Goal: Information Seeking & Learning: Learn about a topic

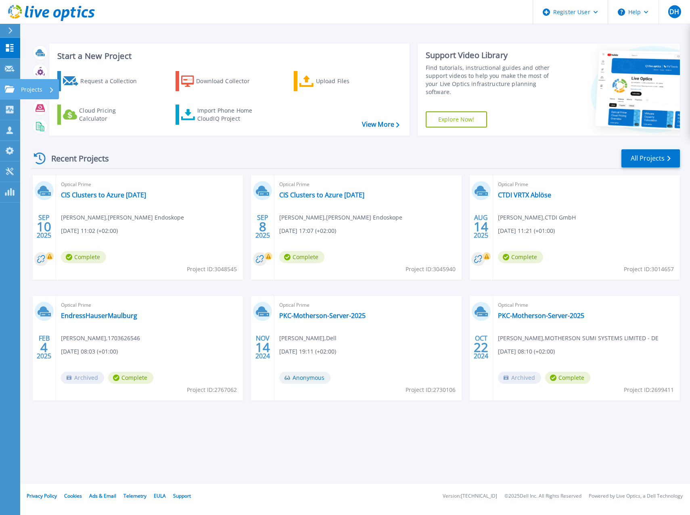
click at [12, 83] on link "Projects Projects" at bounding box center [10, 89] width 20 height 21
click at [541, 195] on link "CTDI VRTX Ablöse" at bounding box center [524, 195] width 53 height 8
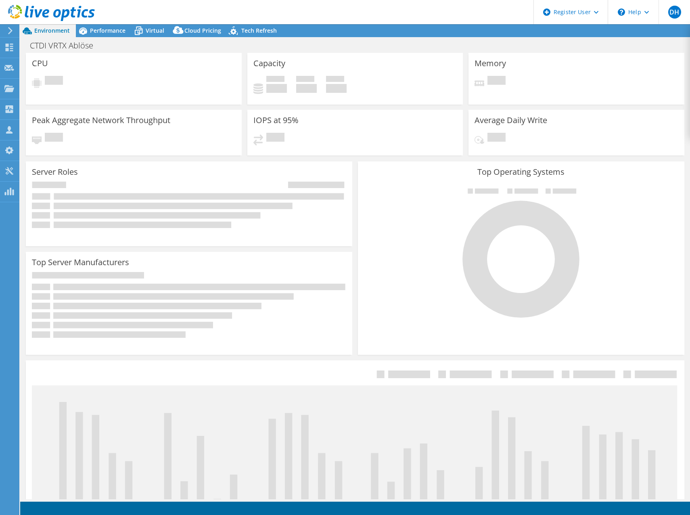
select select "EUFrankfurt"
select select "EUR"
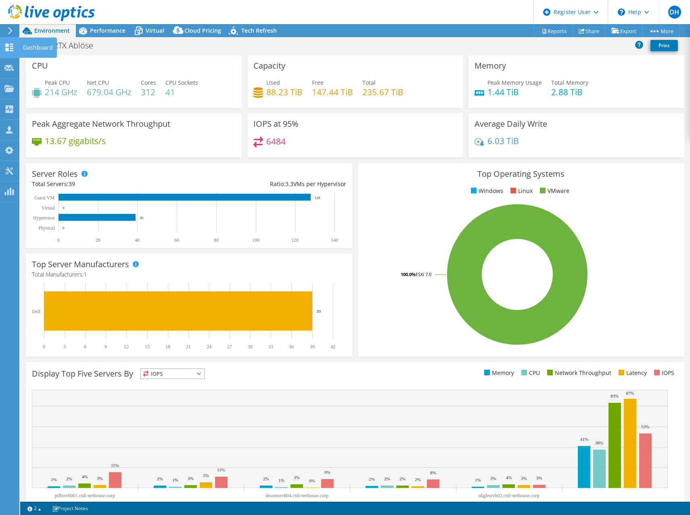
click at [10, 44] on use at bounding box center [10, 48] width 8 height 8
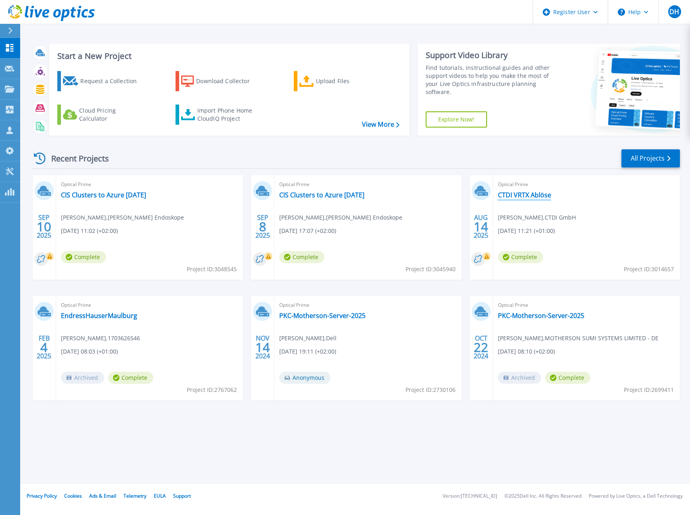
click at [528, 195] on link "CTDI VRTX Ablöse" at bounding box center [524, 195] width 53 height 8
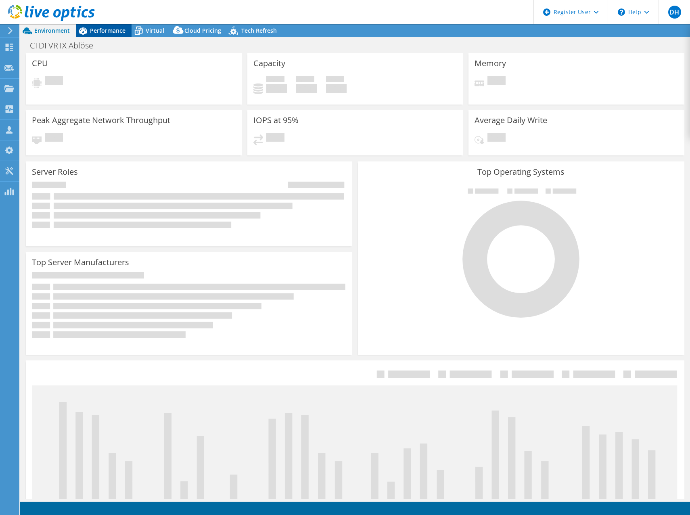
click at [100, 29] on span "Performance" at bounding box center [108, 31] width 36 height 8
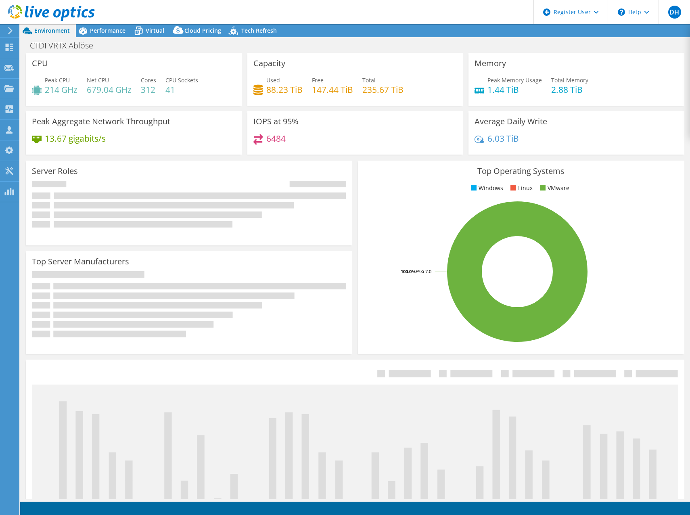
select select "EUFrankfurt"
select select "EUR"
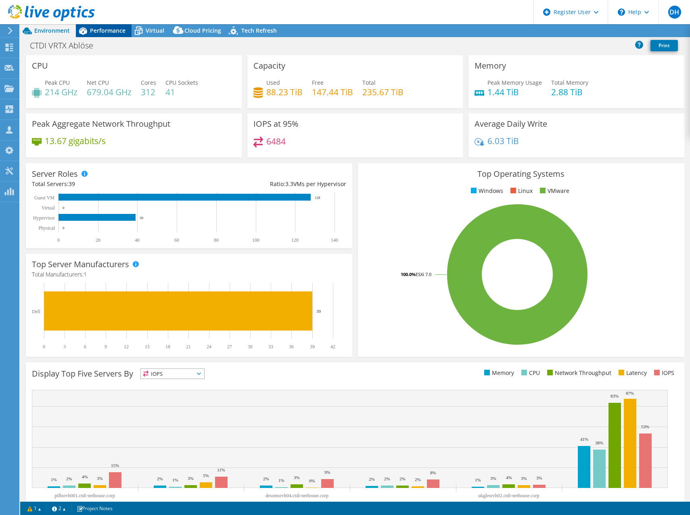
click at [104, 32] on span "Performance" at bounding box center [108, 31] width 36 height 8
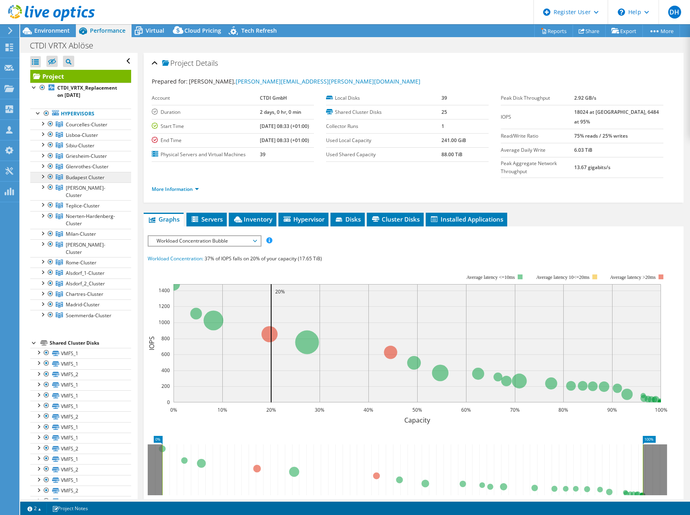
click at [92, 178] on span "Budapest Cluster" at bounding box center [85, 177] width 39 height 7
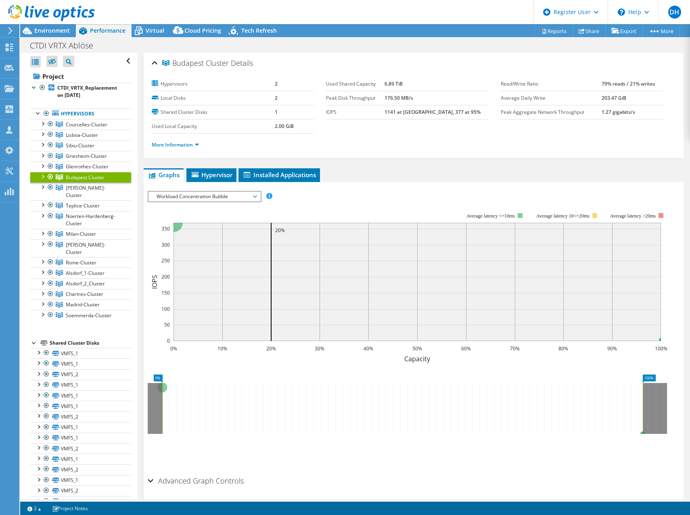
click at [42, 176] on div at bounding box center [42, 176] width 8 height 8
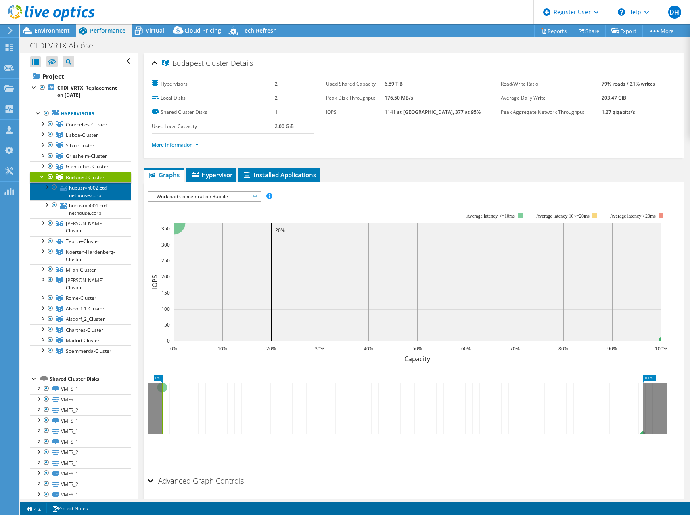
click at [88, 189] on link "hubusrvh002.ctdi-nethouse.corp" at bounding box center [80, 191] width 101 height 18
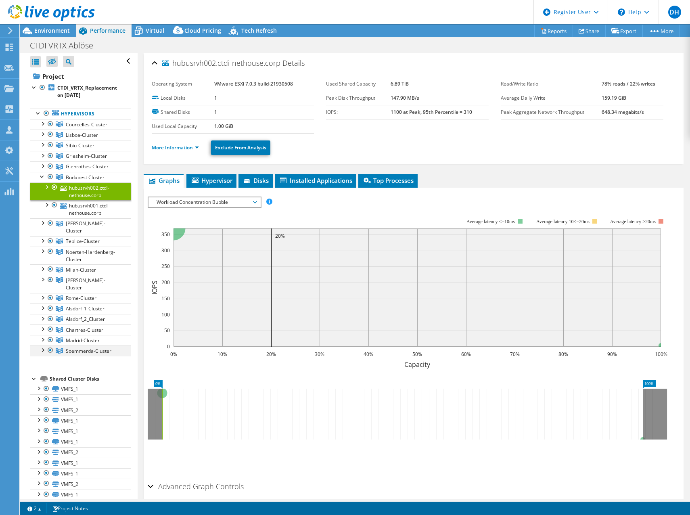
click at [42, 346] on div at bounding box center [42, 350] width 8 height 8
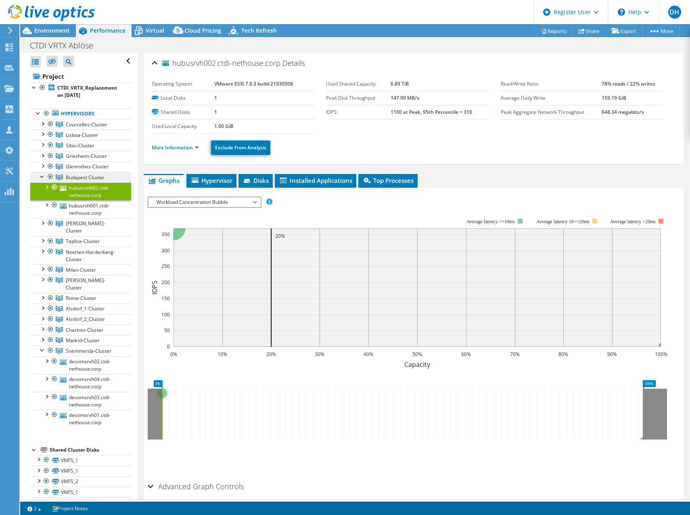
click at [86, 177] on span "Budapest Cluster" at bounding box center [85, 177] width 39 height 7
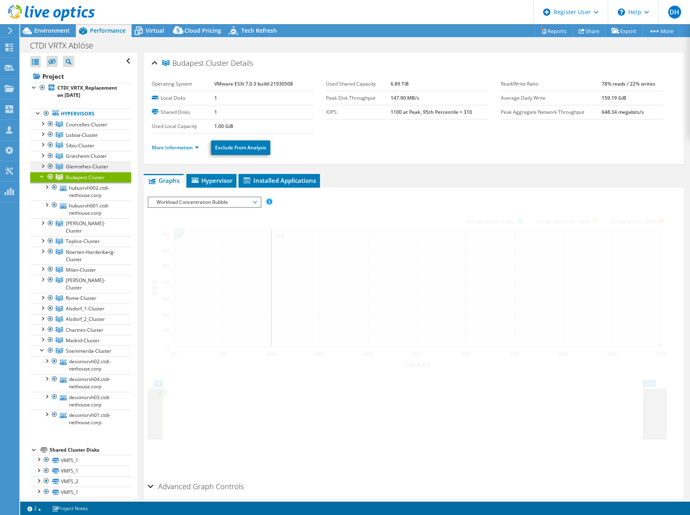
click at [86, 168] on span "Glenrothes-Cluster" at bounding box center [87, 166] width 43 height 7
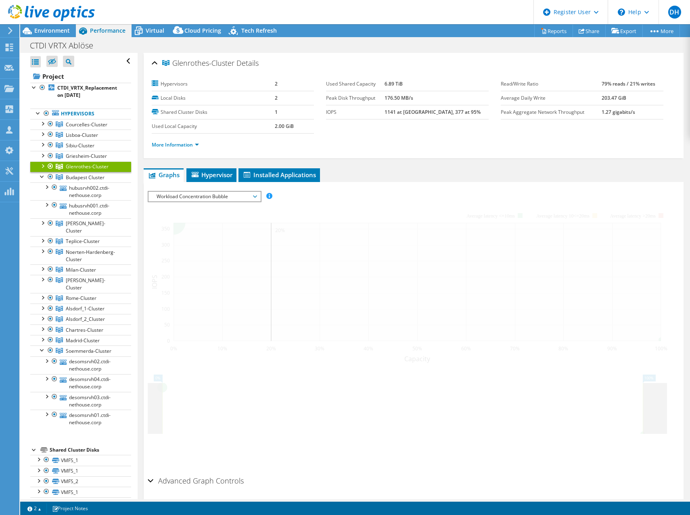
click at [41, 165] on div at bounding box center [42, 165] width 8 height 8
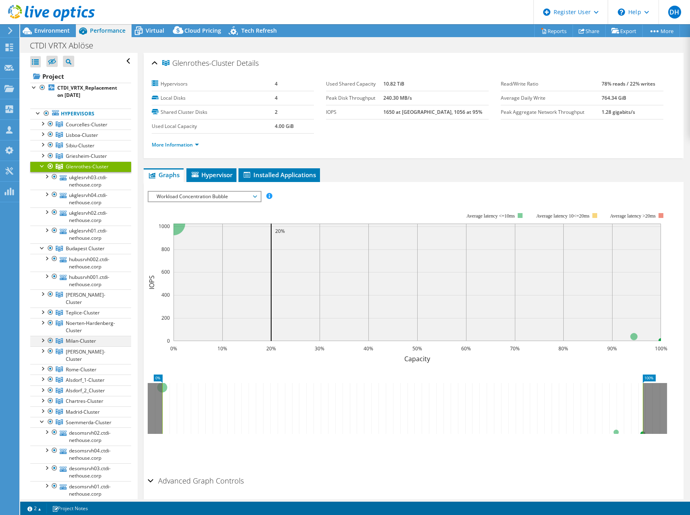
click at [44, 336] on div at bounding box center [42, 340] width 8 height 8
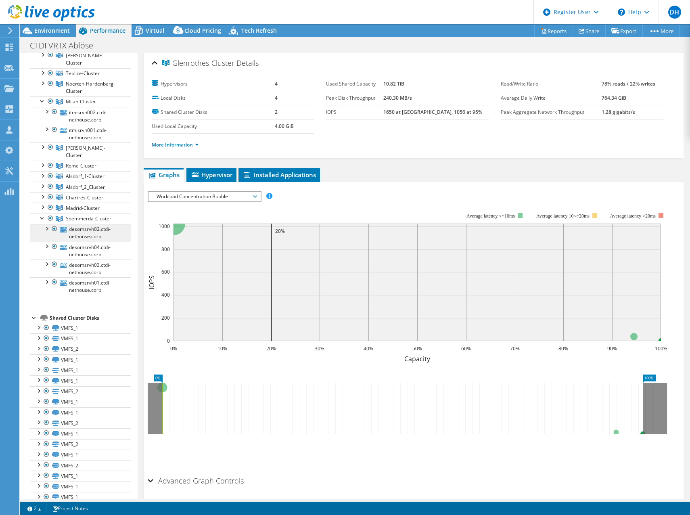
scroll to position [242, 0]
click at [194, 458] on li "Save Zoom" at bounding box center [180, 451] width 64 height 21
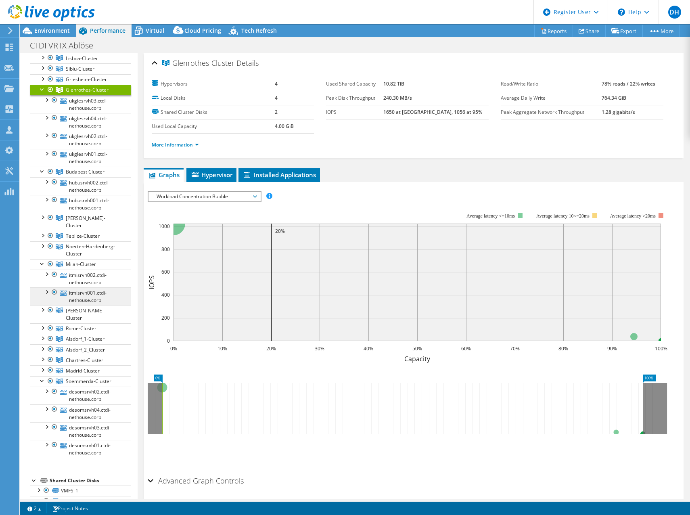
scroll to position [0, 0]
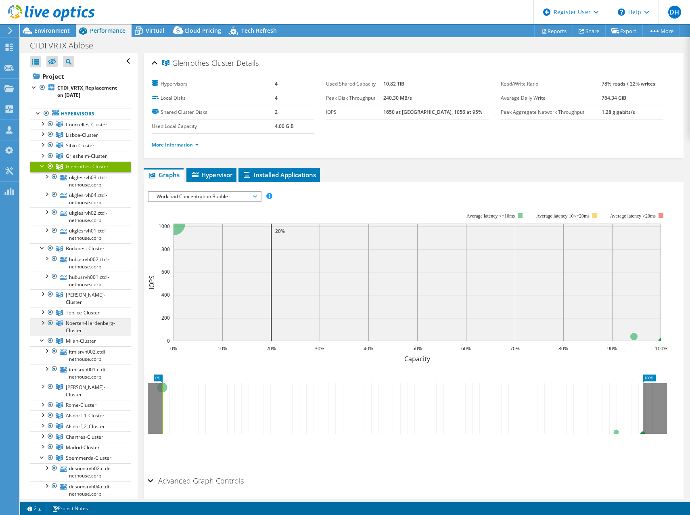
click at [94, 320] on span "Noerten-Hardenberg-Cluster" at bounding box center [90, 327] width 49 height 14
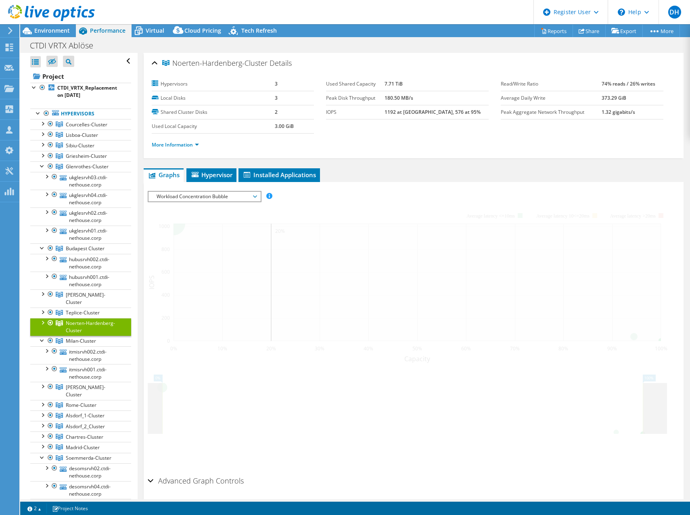
click at [42, 318] on div at bounding box center [42, 322] width 8 height 8
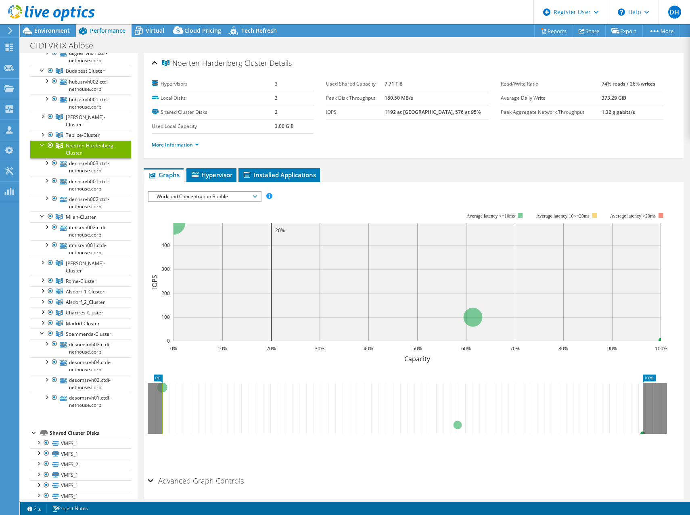
scroll to position [242, 0]
